Goal: Navigation & Orientation: Find specific page/section

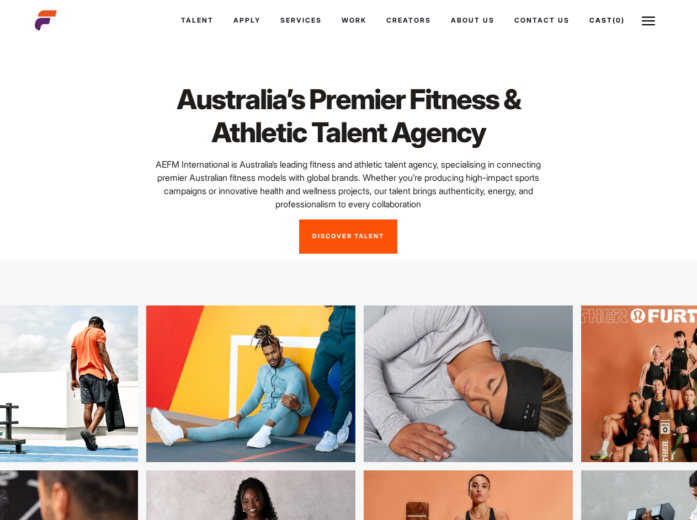
click at [605, 20] on link "Cast (0)" at bounding box center [606, 21] width 55 height 30
